Goal: Task Accomplishment & Management: Complete application form

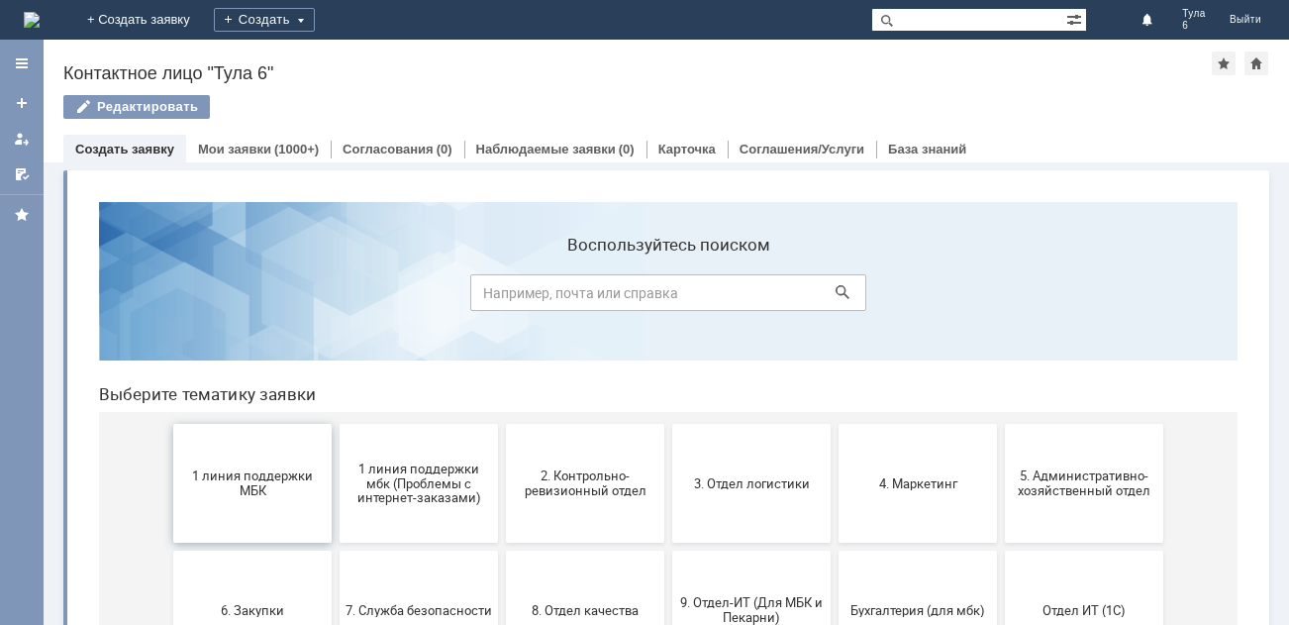
click at [262, 496] on span "1 линия поддержки МБК" at bounding box center [252, 483] width 147 height 30
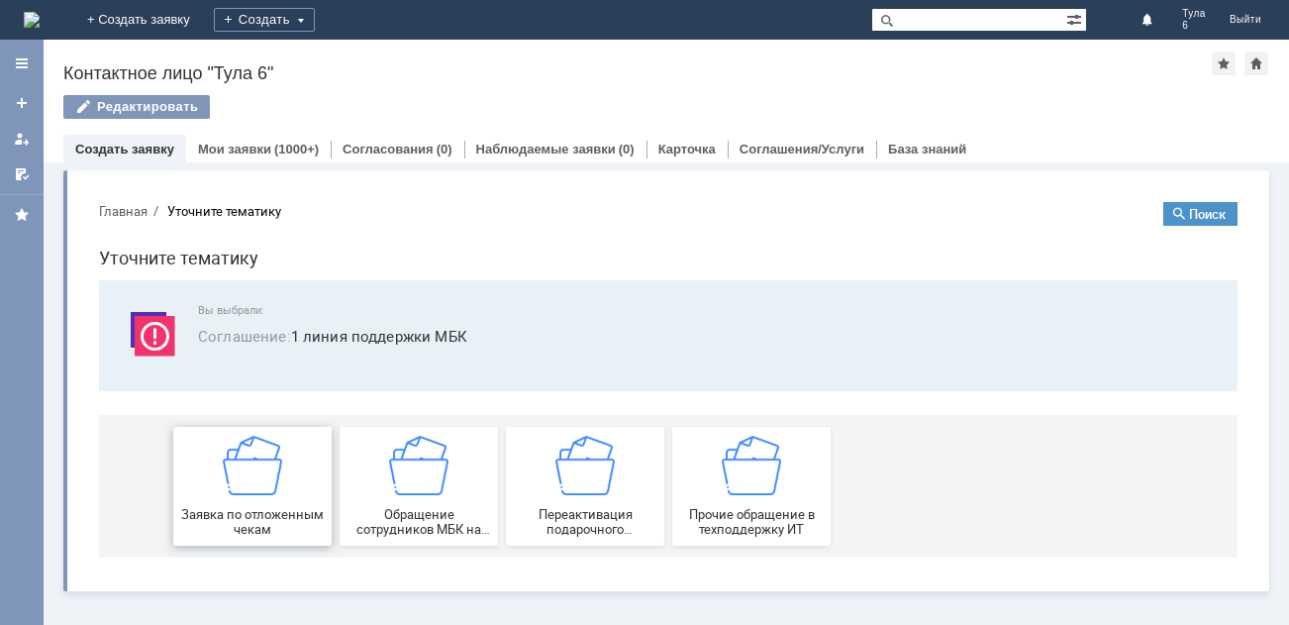
click at [247, 489] on img at bounding box center [252, 465] width 59 height 59
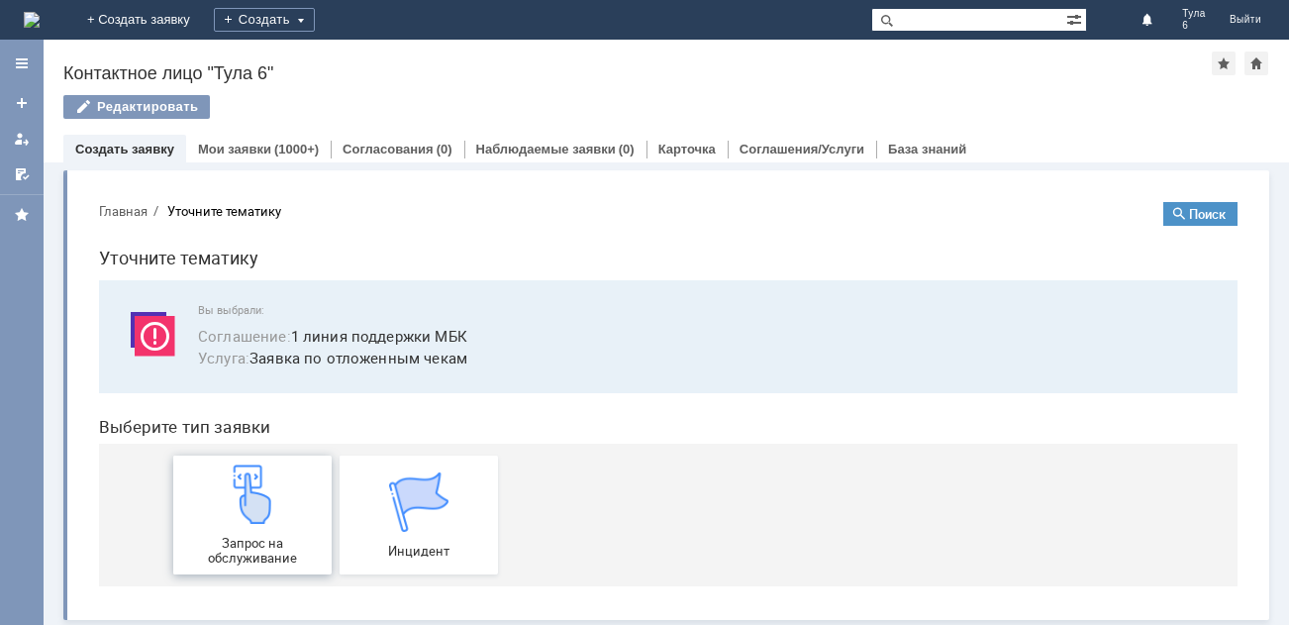
click at [246, 489] on img at bounding box center [252, 493] width 59 height 59
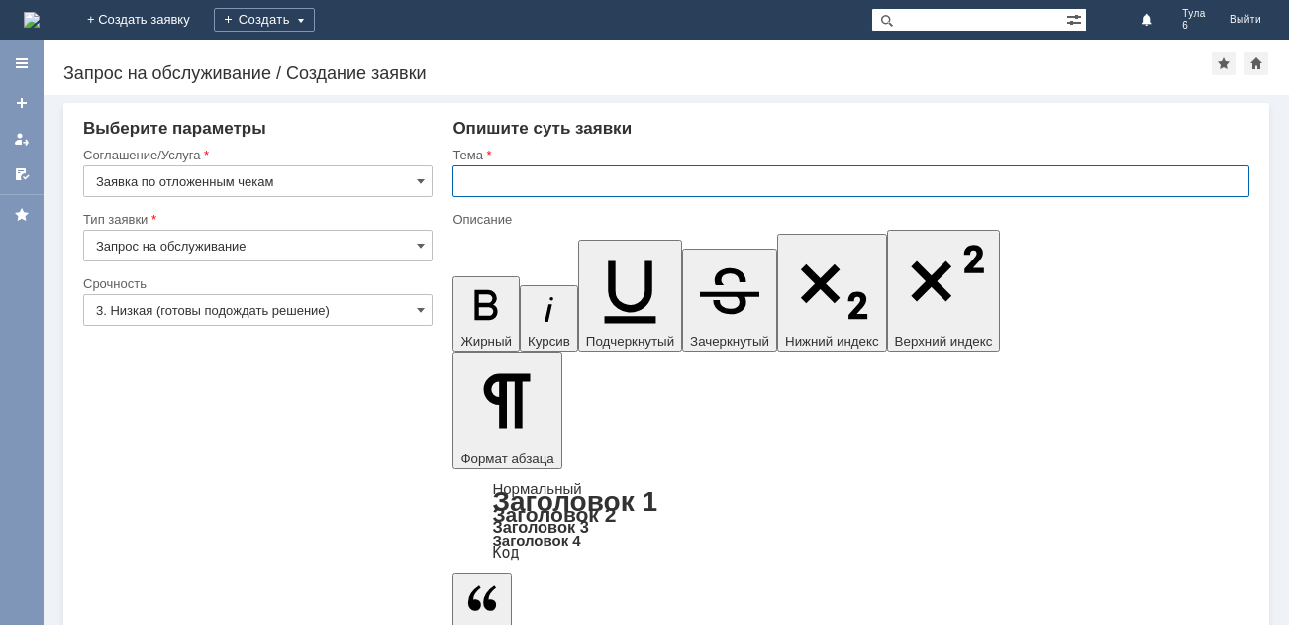
click at [485, 176] on input "text" at bounding box center [851, 181] width 797 height 32
type input "отл чеки [DATE]"
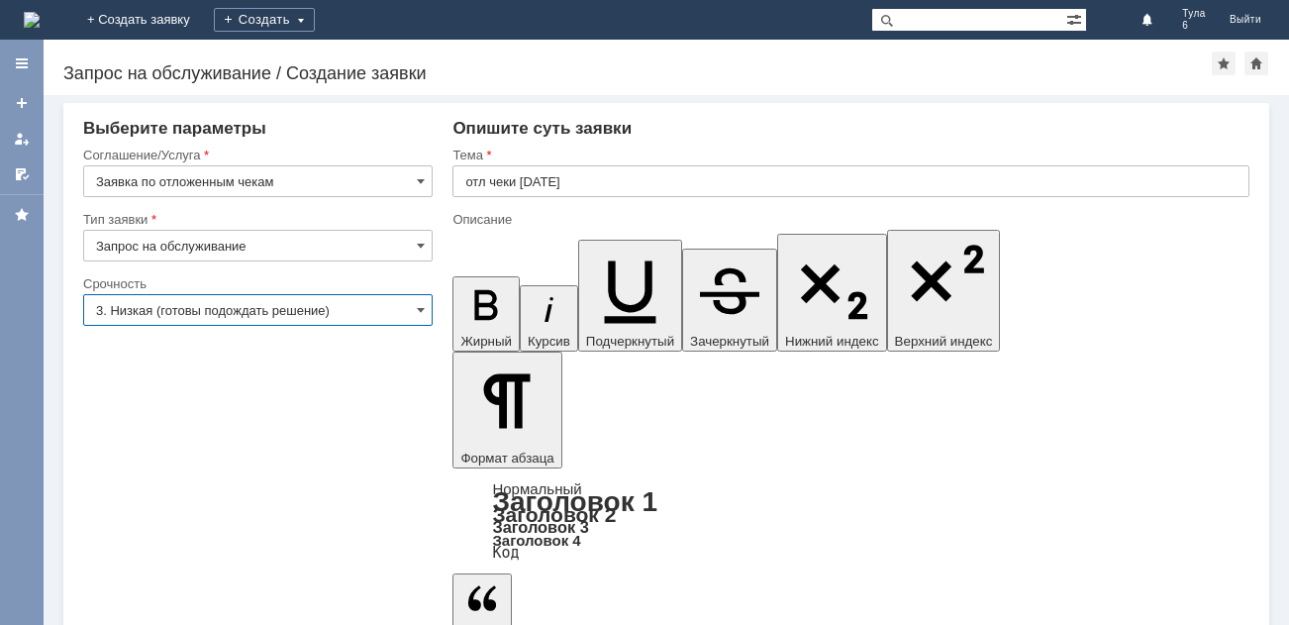
click at [239, 302] on input "3. Низкая (готовы подождать решение)" at bounding box center [258, 310] width 350 height 32
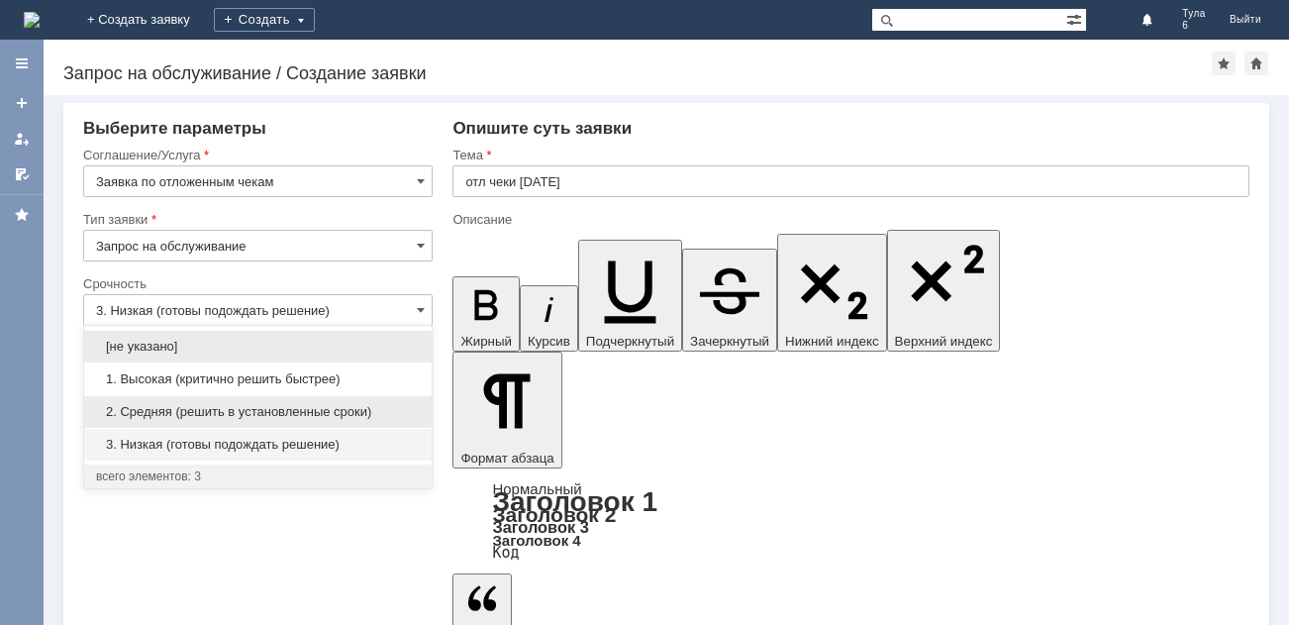
click at [203, 403] on div "2. Средняя (решить в установленные сроки)" at bounding box center [258, 412] width 348 height 32
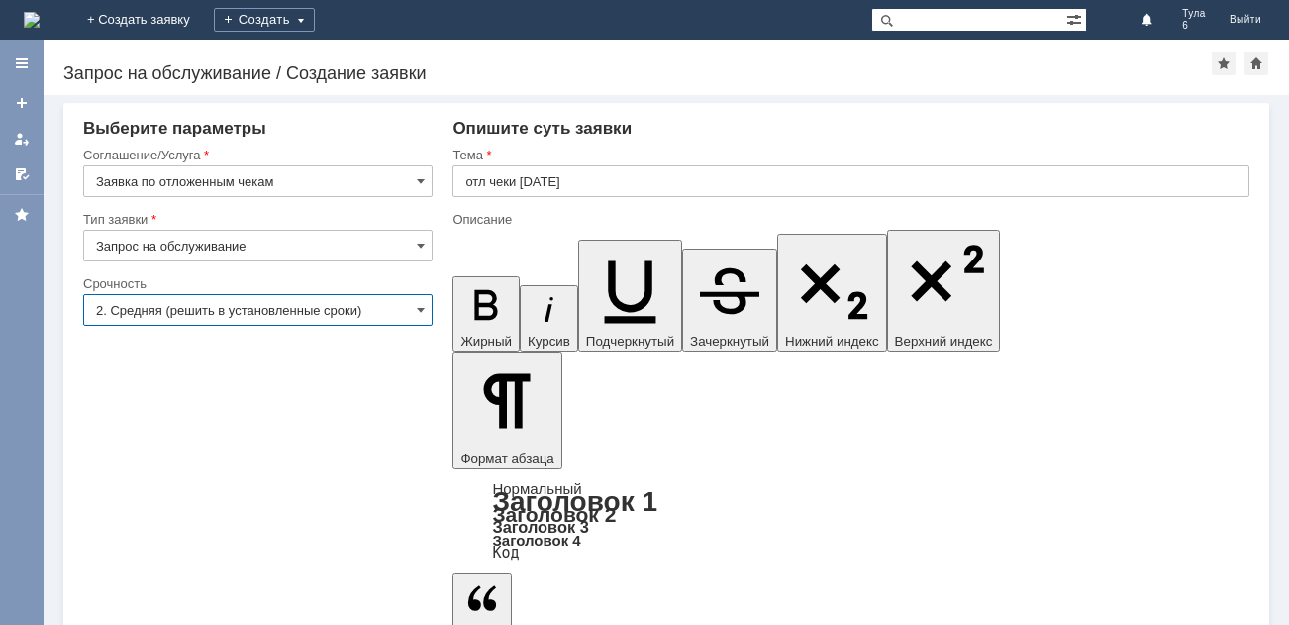
type input "2. Средняя (решить в установленные сроки)"
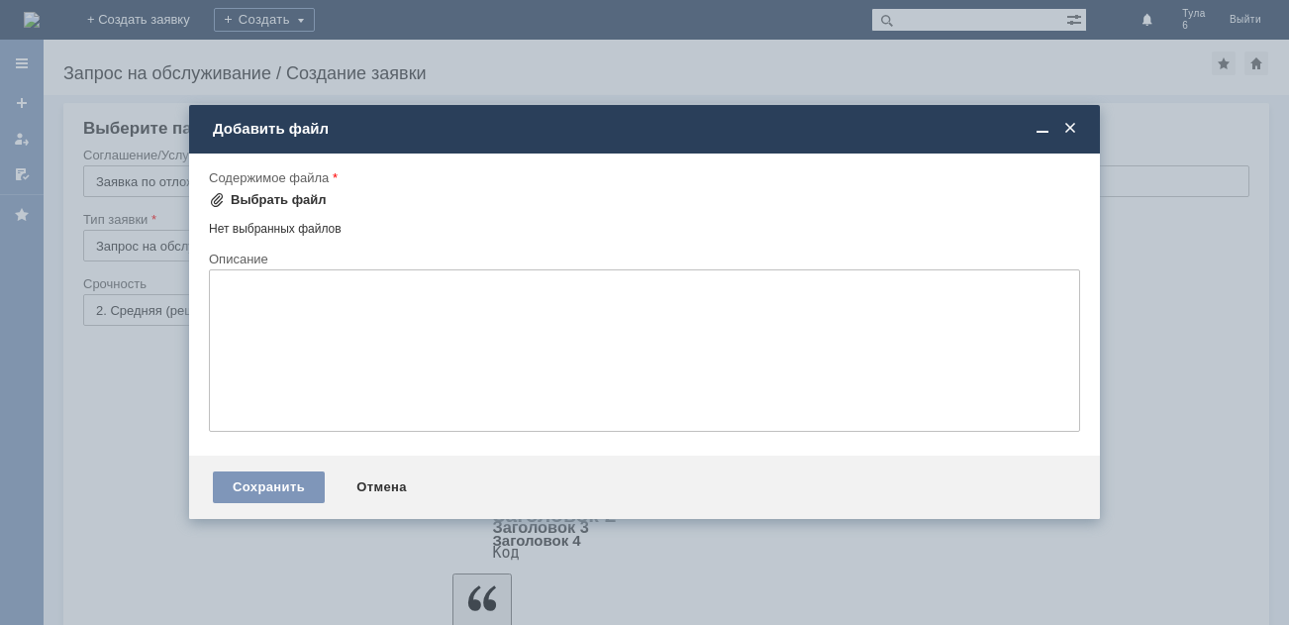
click at [250, 195] on div "Выбрать файл" at bounding box center [279, 200] width 96 height 16
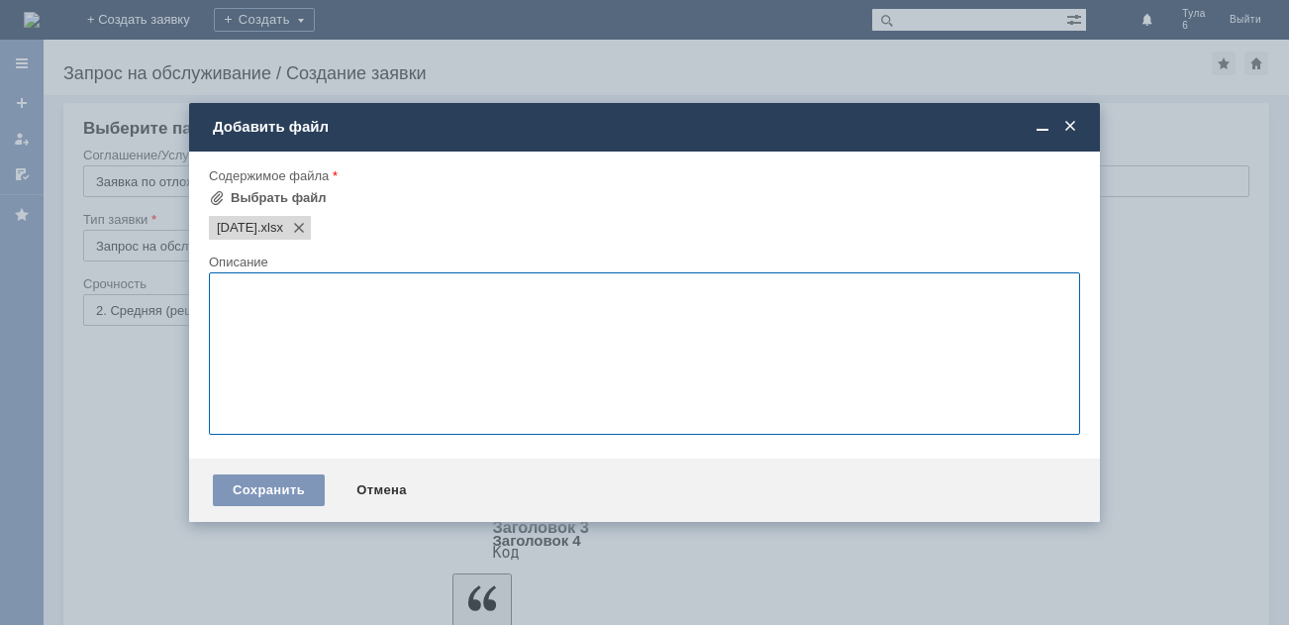
click at [246, 296] on textarea at bounding box center [644, 353] width 871 height 162
type textarea "отложенные чеки"
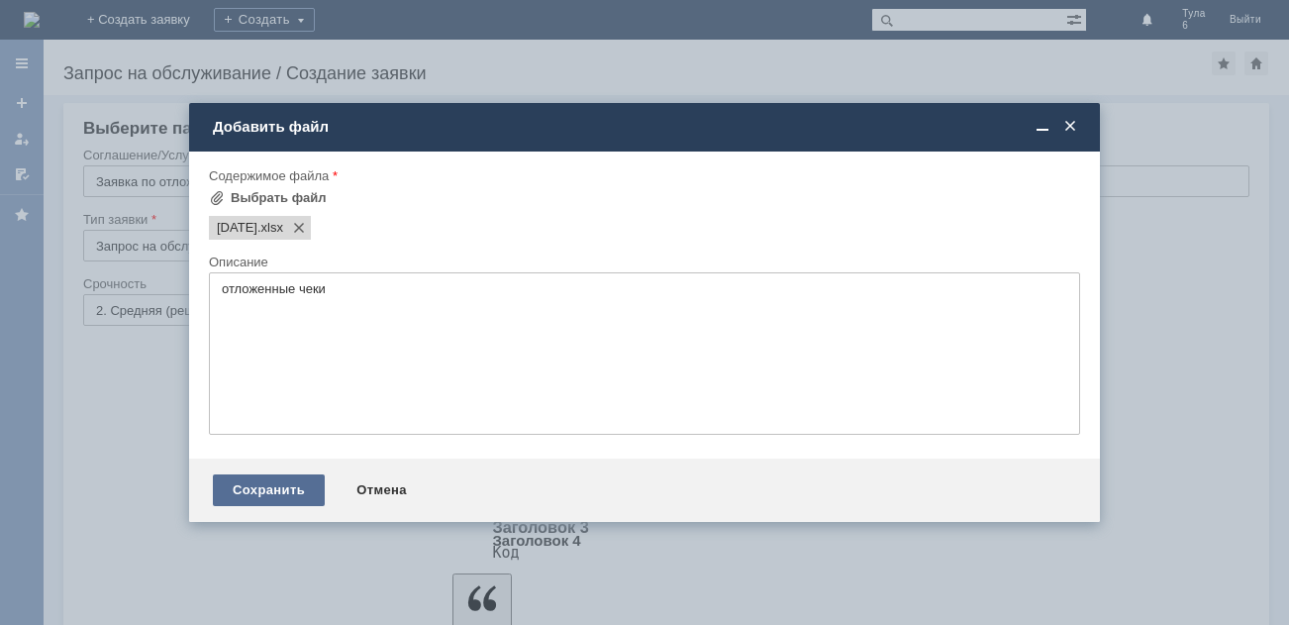
click at [284, 487] on div "Сохранить" at bounding box center [269, 490] width 112 height 32
